Goal: Information Seeking & Learning: Learn about a topic

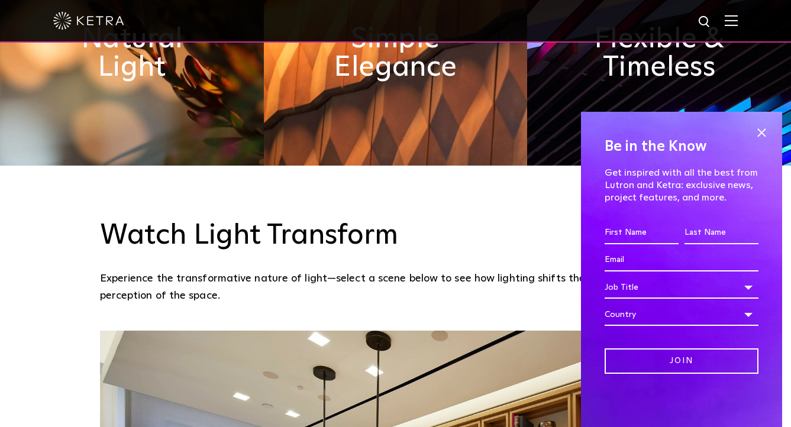
scroll to position [810, 0]
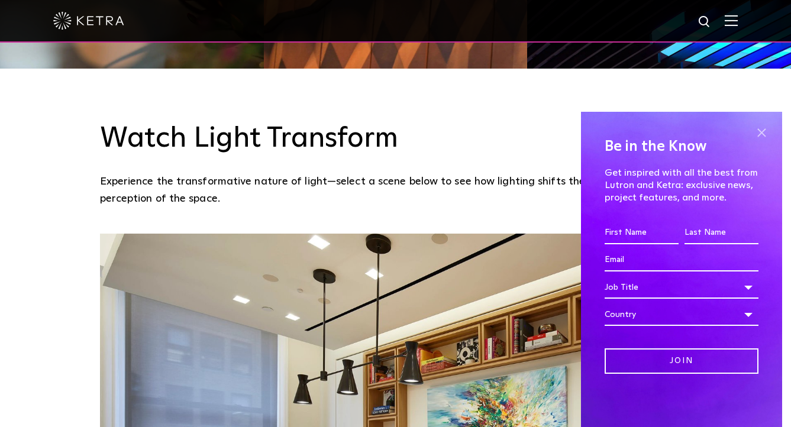
click at [762, 140] on span at bounding box center [762, 133] width 18 height 18
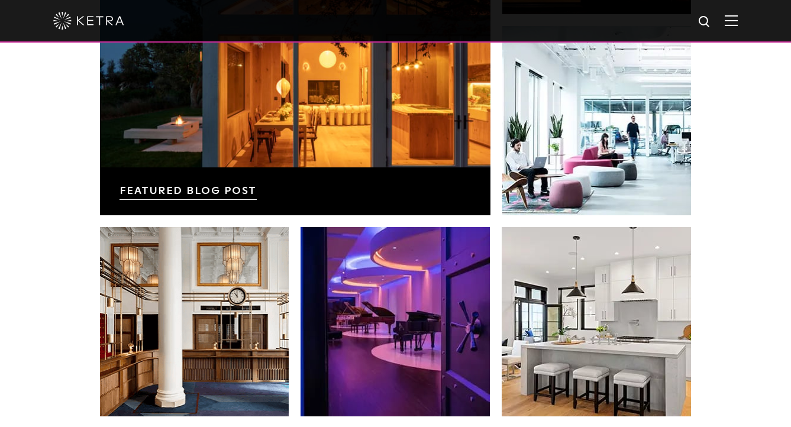
scroll to position [2210, 0]
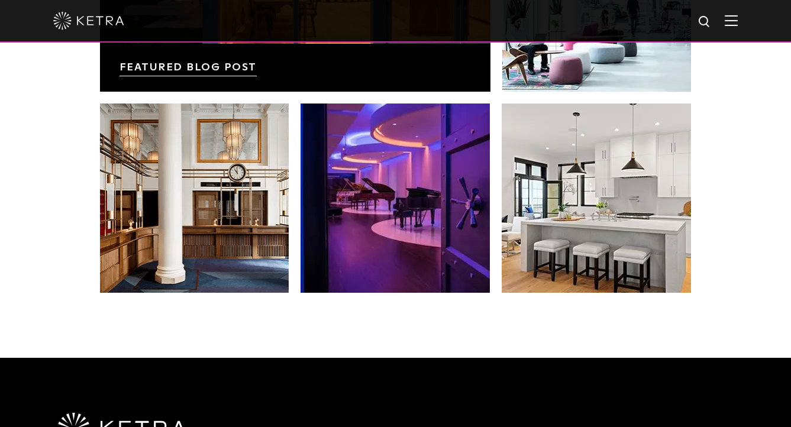
click at [738, 21] on img at bounding box center [731, 20] width 13 height 11
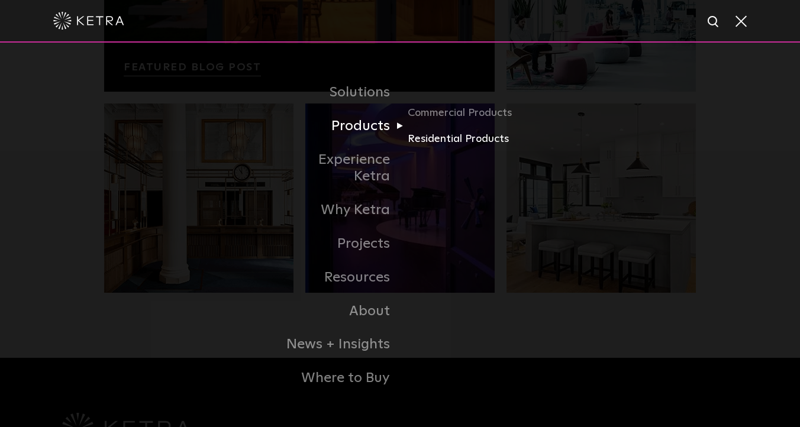
click at [437, 146] on link "Residential Products" at bounding box center [465, 139] width 114 height 17
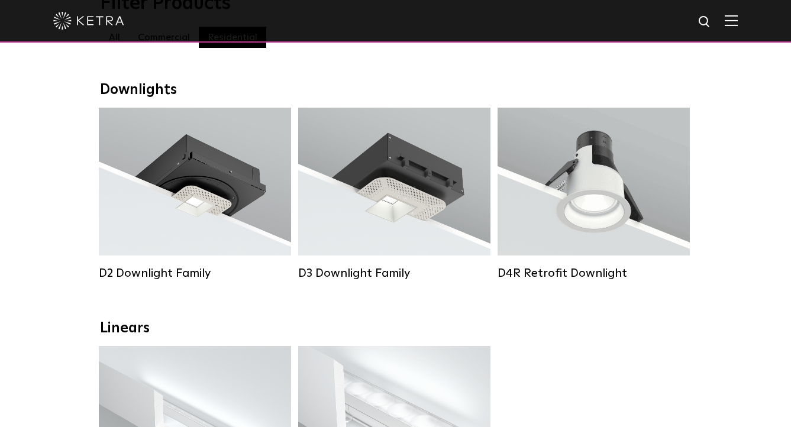
scroll to position [154, 0]
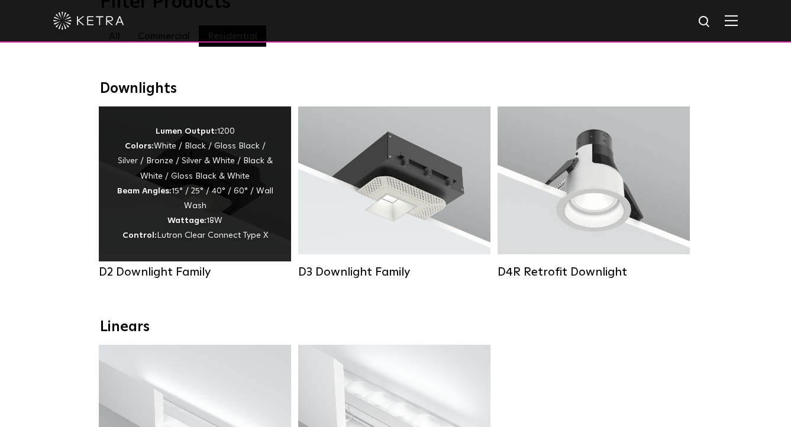
click at [187, 203] on div "Lumen Output: 1200 Colors: White / Black / Gloss Black / Silver / Bronze / Silv…" at bounding box center [195, 184] width 157 height 120
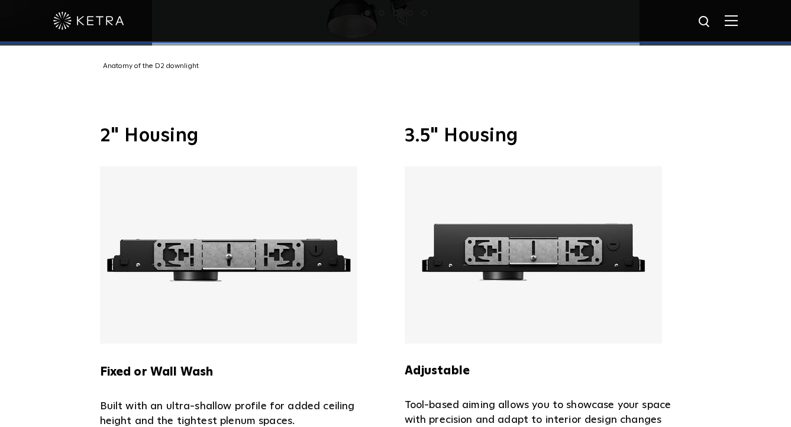
scroll to position [2256, 0]
